Goal: Information Seeking & Learning: Learn about a topic

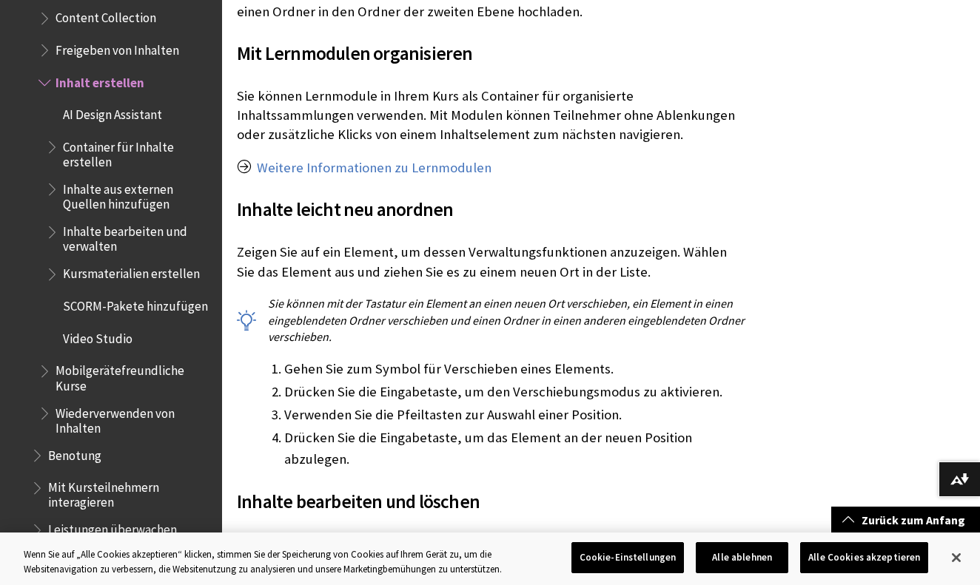
scroll to position [2652, 0]
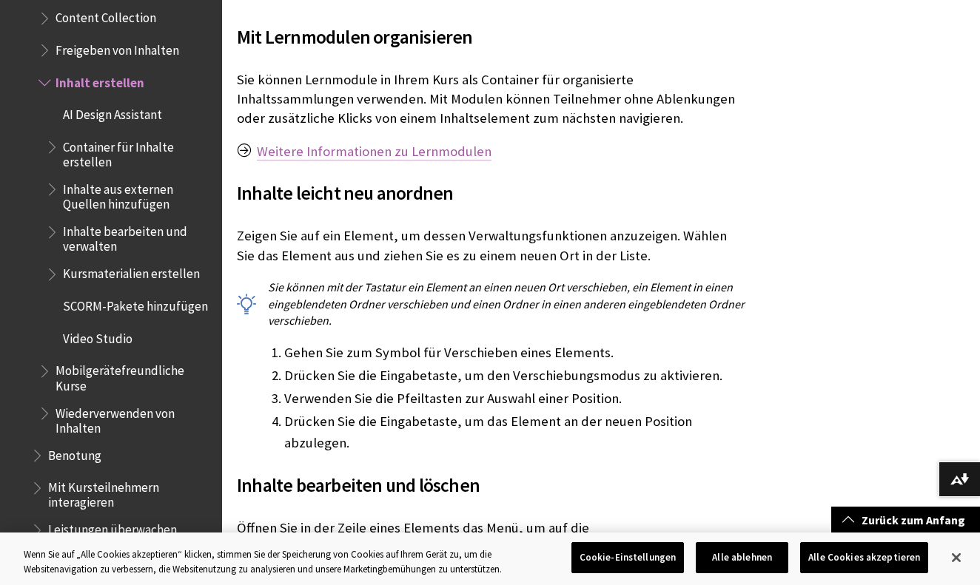
click at [348, 143] on link "Weitere Informationen zu Lernmodulen" at bounding box center [374, 152] width 235 height 18
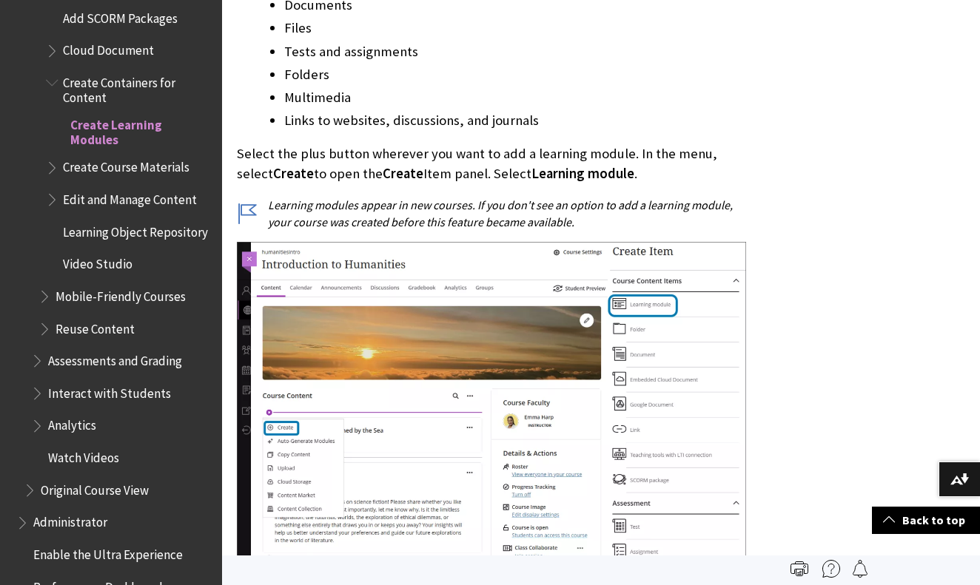
scroll to position [2348, 0]
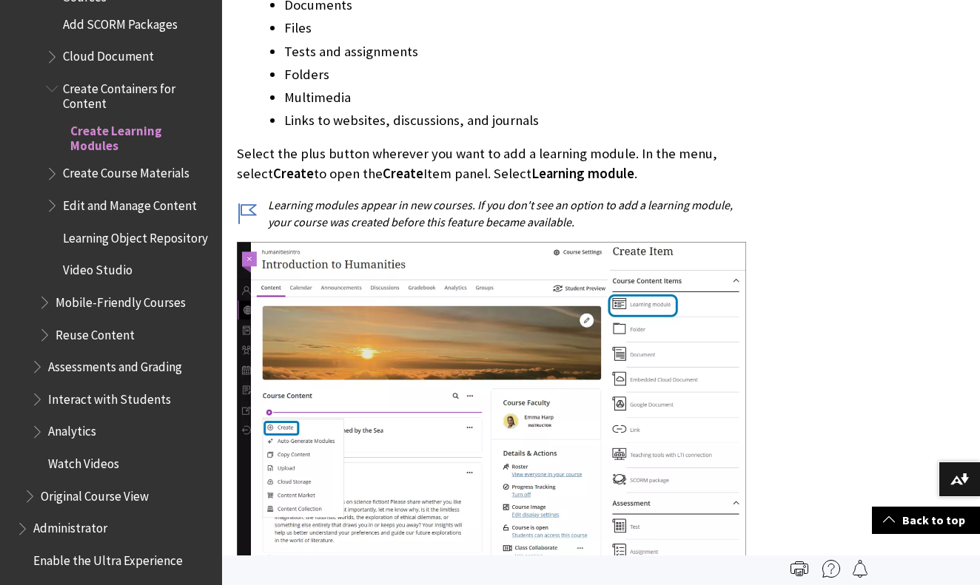
click at [111, 258] on span "Video Studio" at bounding box center [98, 268] width 70 height 20
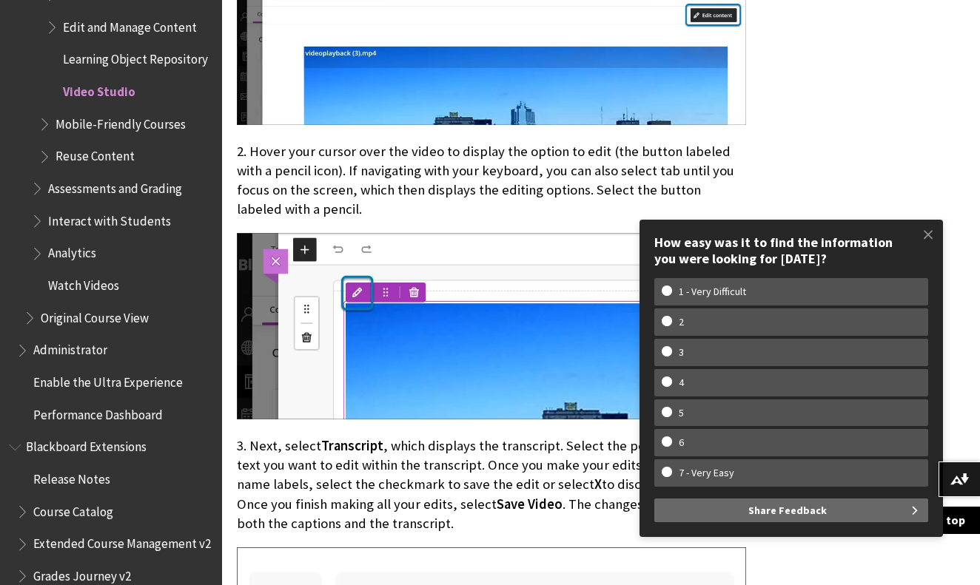
scroll to position [4893, 0]
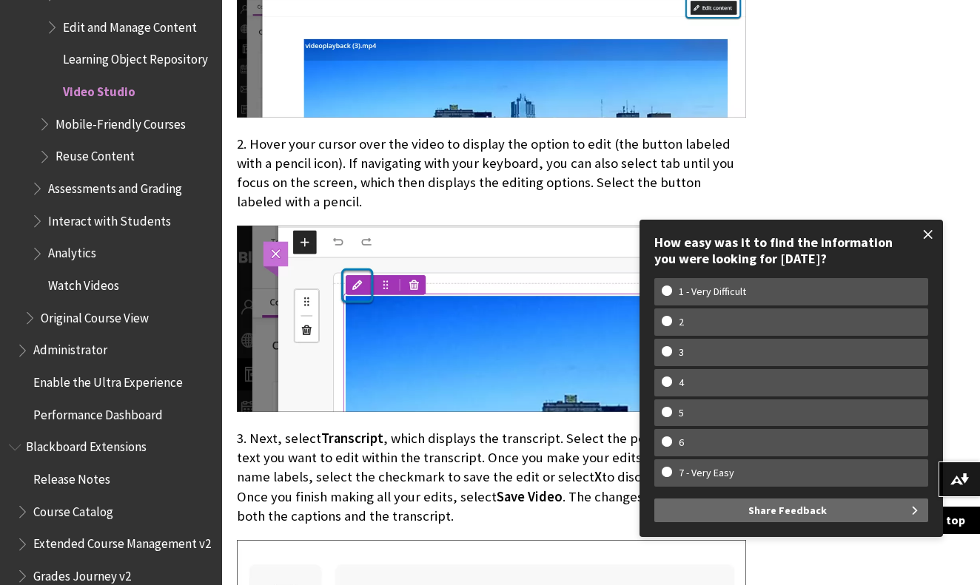
click at [932, 238] on span at bounding box center [928, 234] width 31 height 31
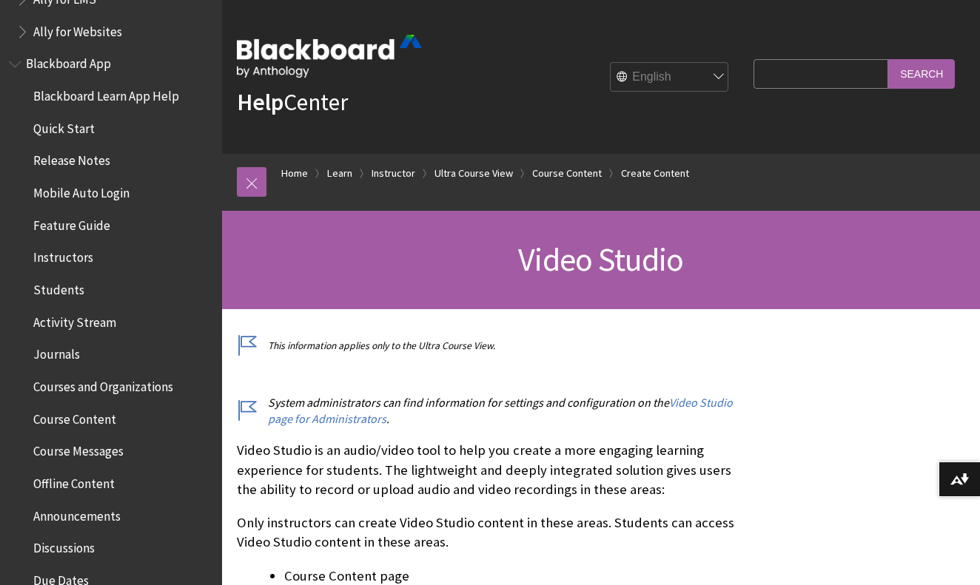
scroll to position [104, 0]
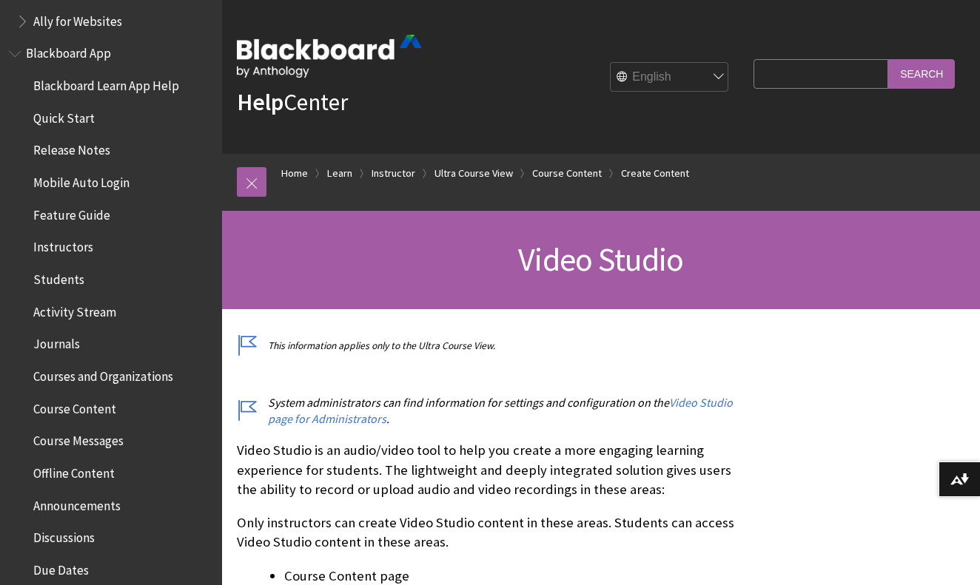
click at [68, 241] on span "Instructors" at bounding box center [63, 245] width 60 height 20
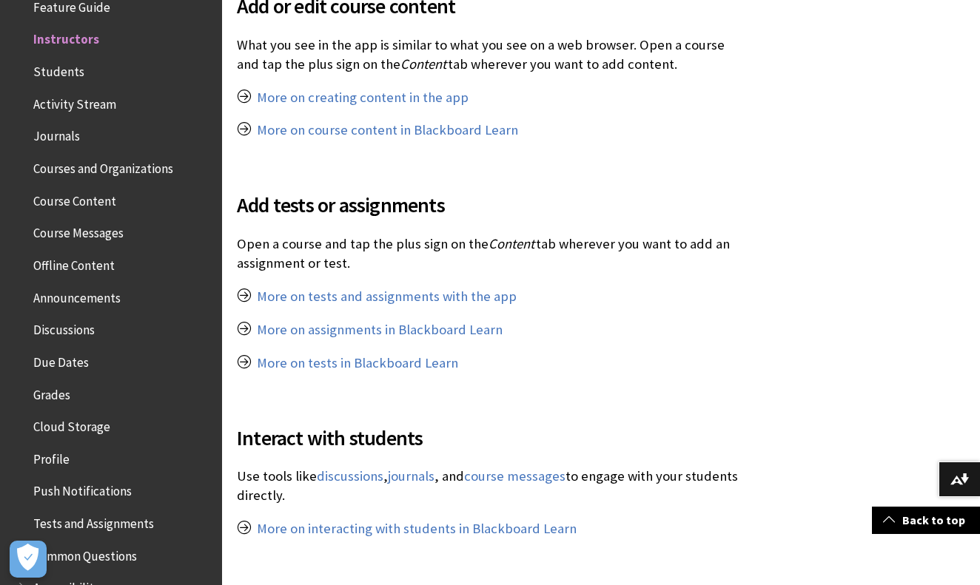
scroll to position [855, 0]
